Goal: Find specific page/section: Find specific page/section

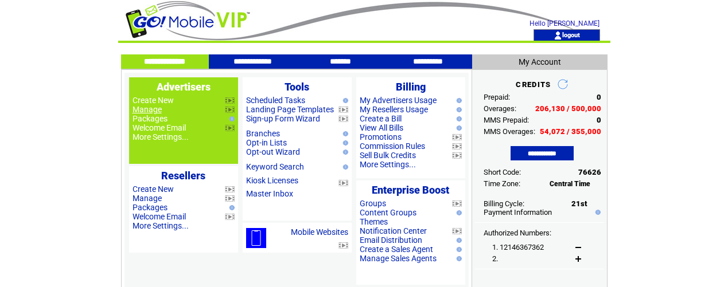
click at [157, 110] on link "Manage" at bounding box center [147, 109] width 29 height 9
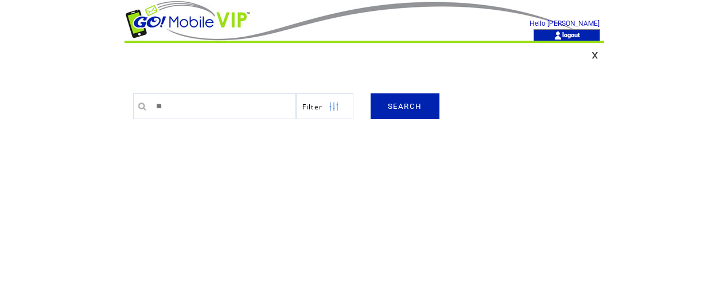
type input "***"
click at [411, 112] on link "SEARCH" at bounding box center [405, 107] width 69 height 26
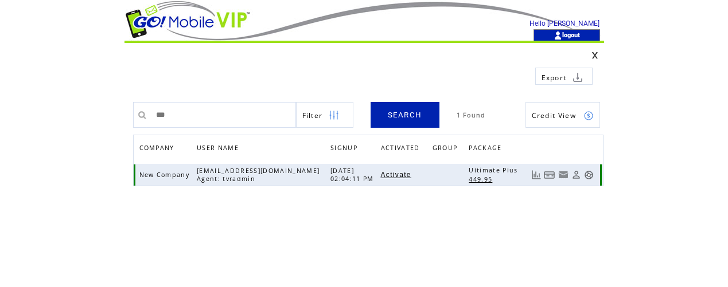
click at [587, 172] on link at bounding box center [589, 175] width 10 height 10
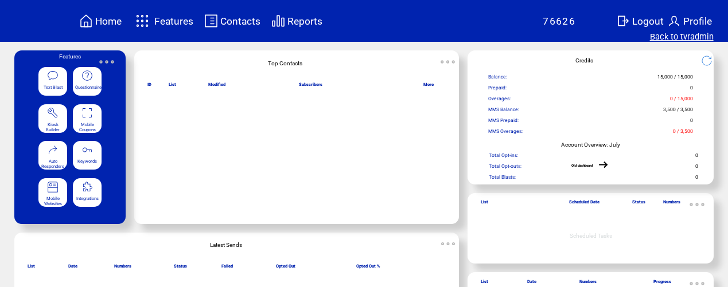
click at [683, 37] on link "Back to tvradmin" at bounding box center [682, 37] width 64 height 10
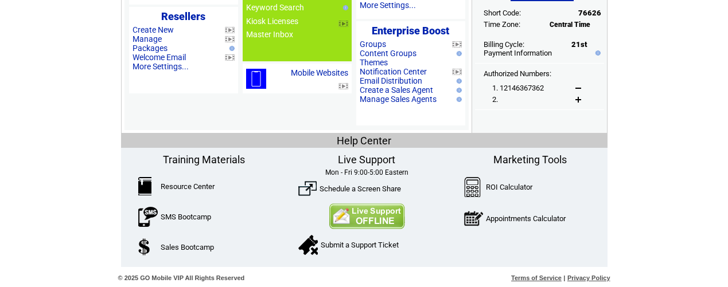
scroll to position [160, 0]
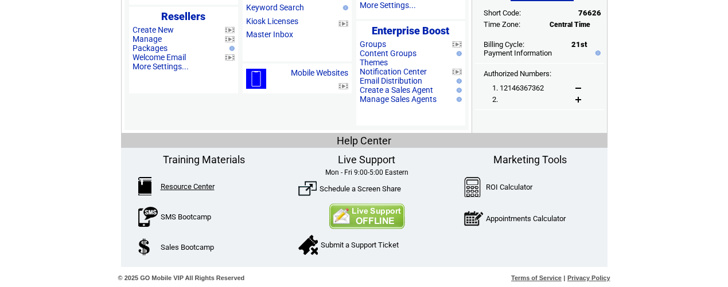
click at [194, 186] on link "Resource Center" at bounding box center [188, 186] width 54 height 9
